Goal: Navigation & Orientation: Find specific page/section

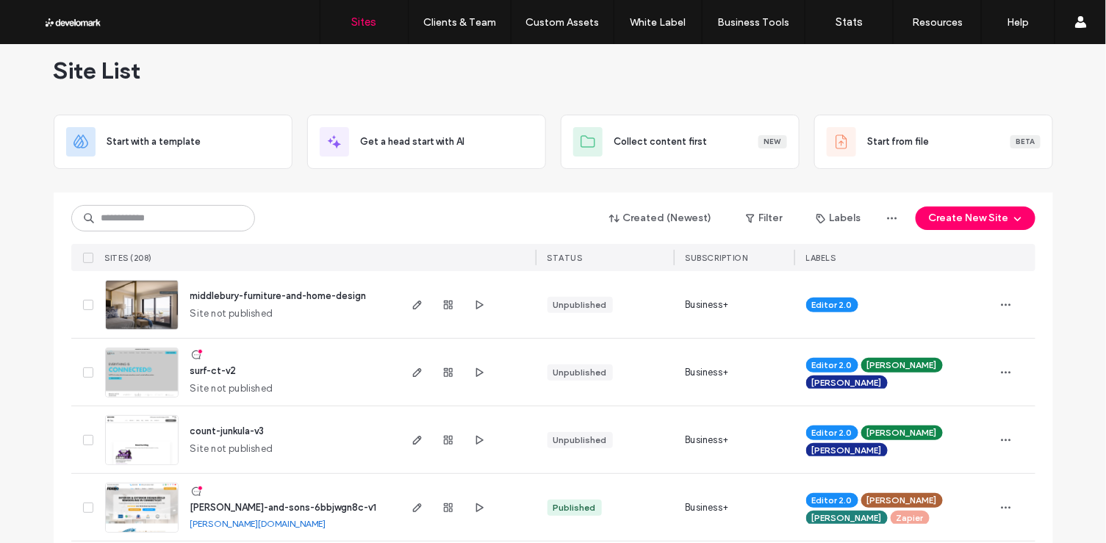
scroll to position [13, 0]
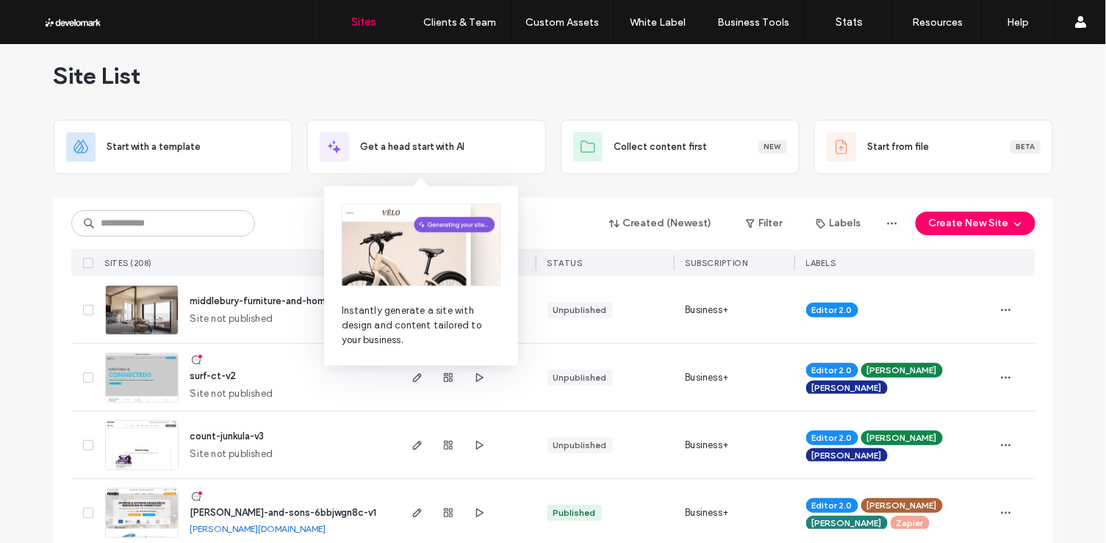
click at [182, 204] on div "Created (Newest) Filter Labels Create New Site SITES (208) STATUS SUBSCRIPTION …" at bounding box center [553, 237] width 964 height 79
click at [182, 222] on input at bounding box center [163, 223] width 184 height 26
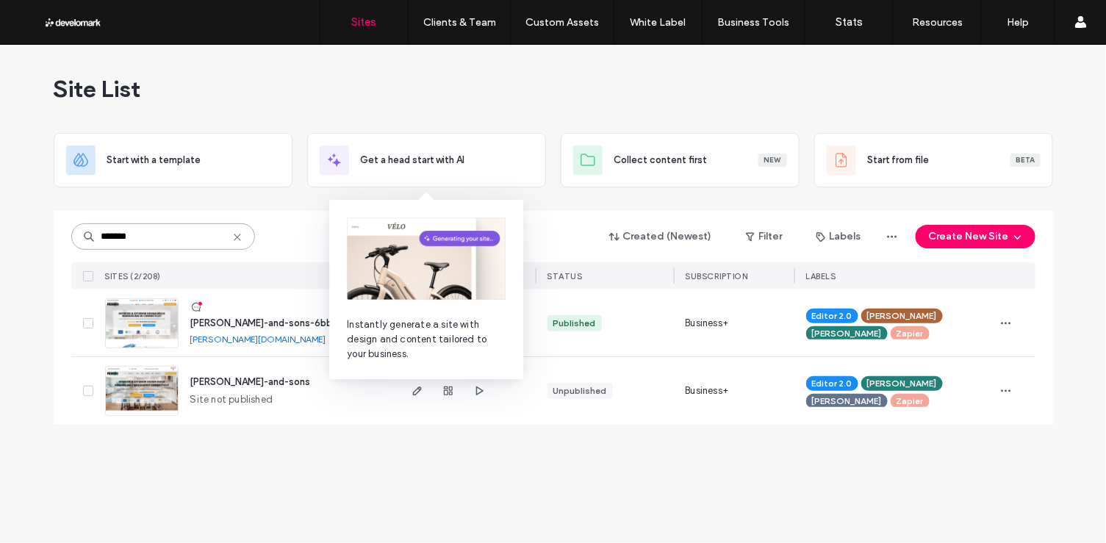
scroll to position [0, 0]
type input "*******"
click at [222, 317] on span "daryl-fiderio-and-sons-6bbjwgn8c-v1" at bounding box center [283, 322] width 187 height 11
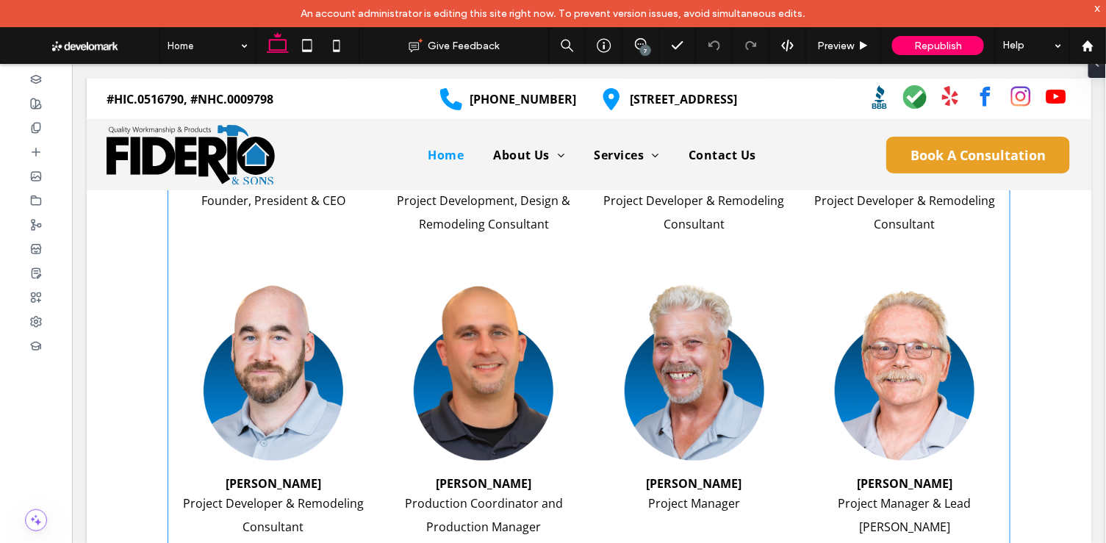
scroll to position [2320, 0]
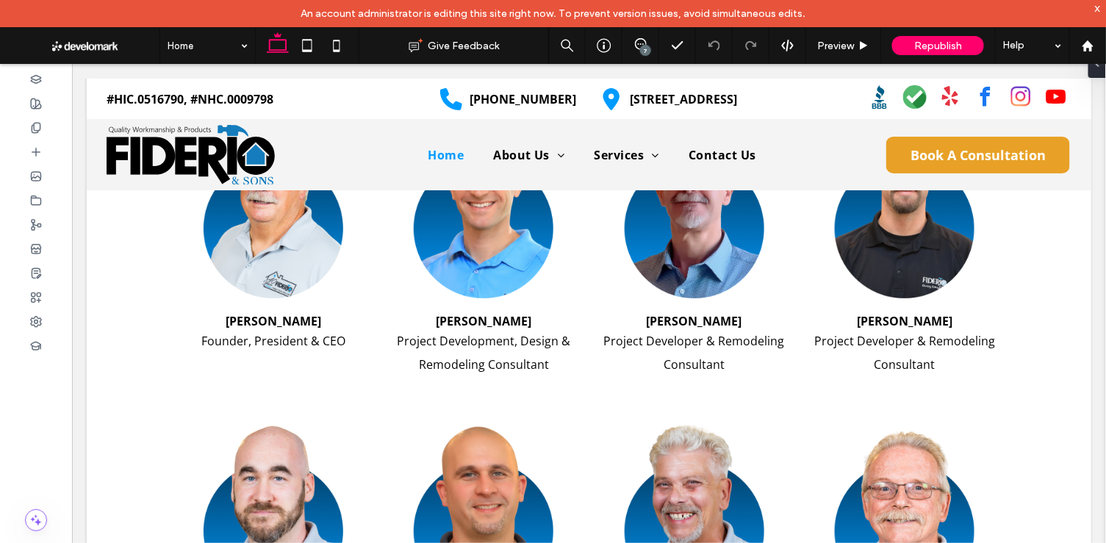
click at [1100, 7] on div "x" at bounding box center [1098, 7] width 7 height 12
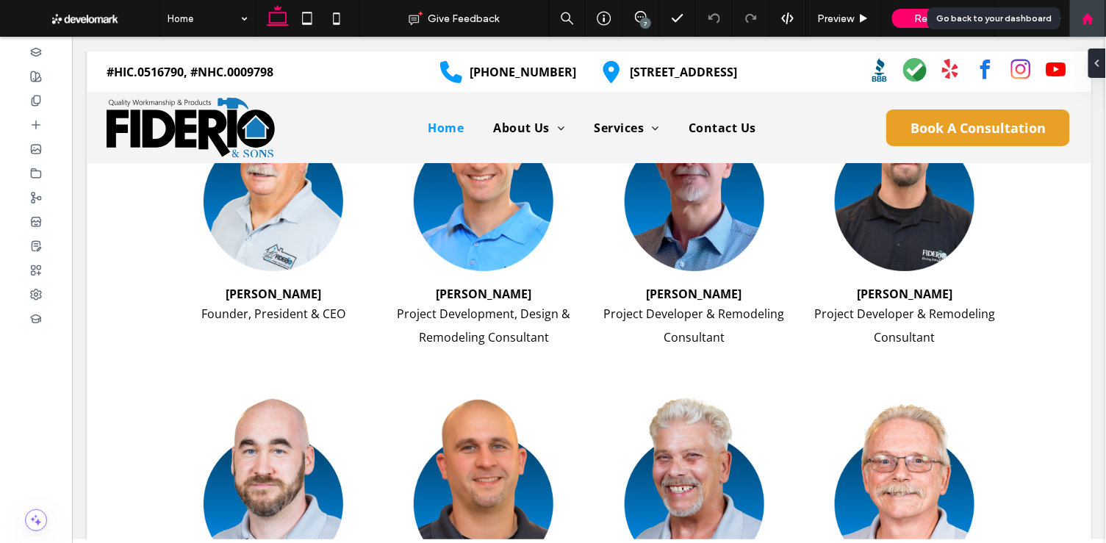
click at [1093, 16] on icon at bounding box center [1088, 18] width 12 height 12
